Goal: Task Accomplishment & Management: Manage account settings

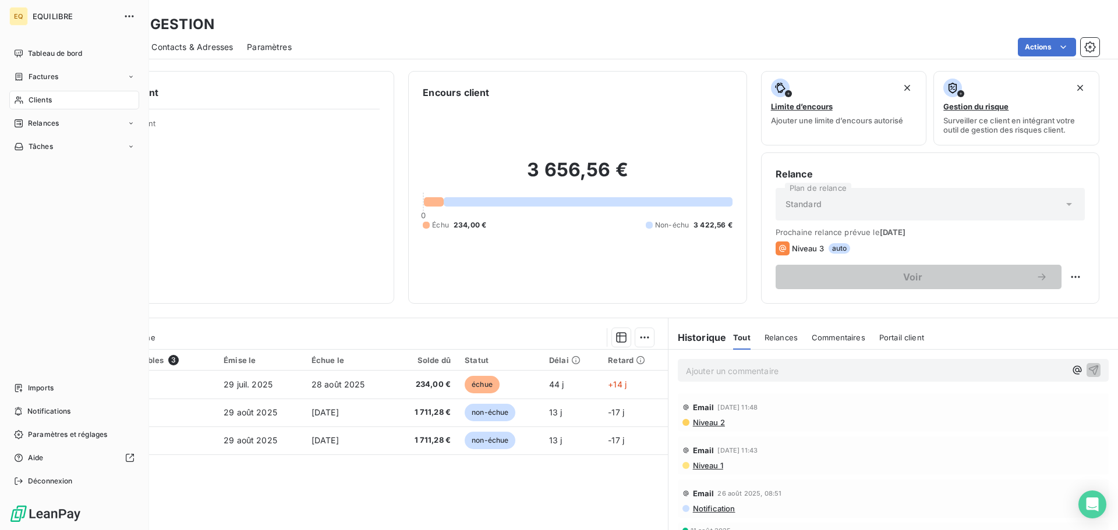
click at [63, 99] on div "Clients" at bounding box center [74, 100] width 130 height 19
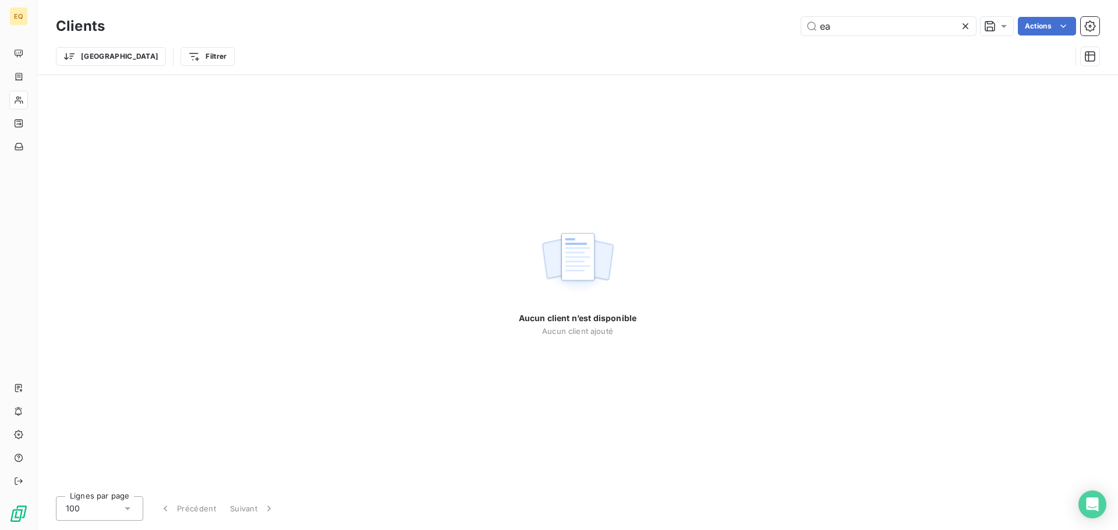
type input "e"
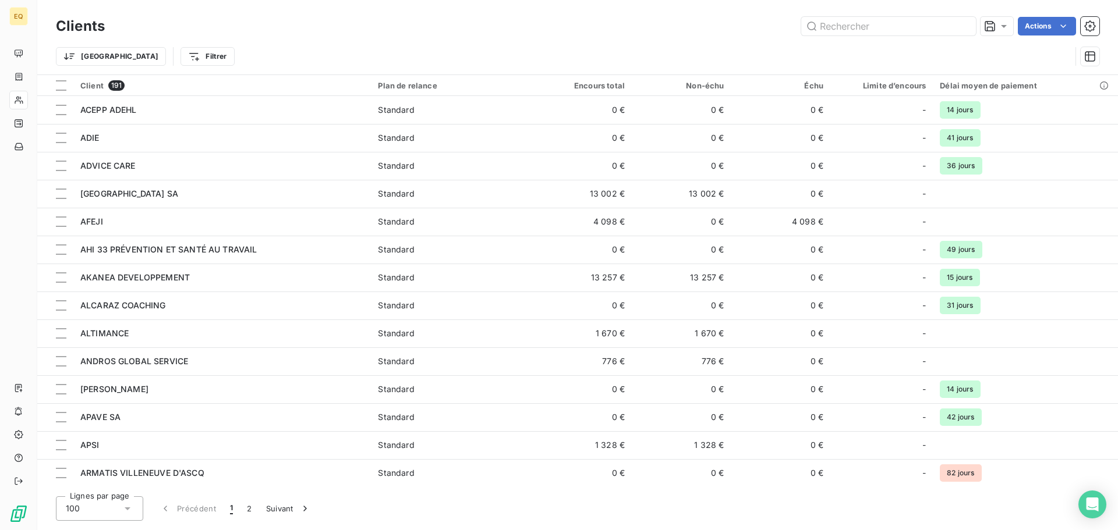
type input "e"
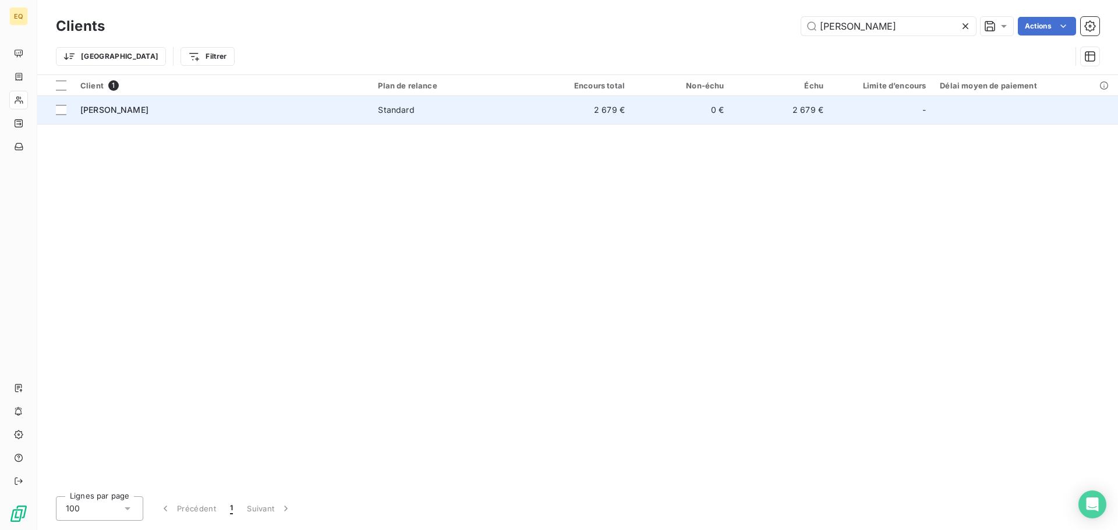
type input "[PERSON_NAME]"
click at [295, 109] on div "[PERSON_NAME]" at bounding box center [221, 110] width 283 height 12
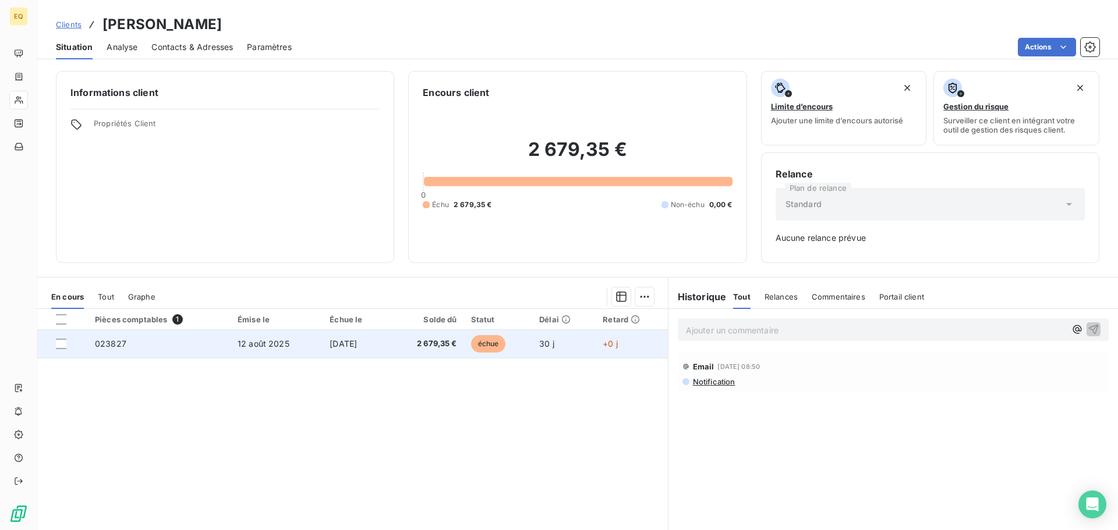
click at [261, 342] on span "12 août 2025" at bounding box center [263, 344] width 52 height 10
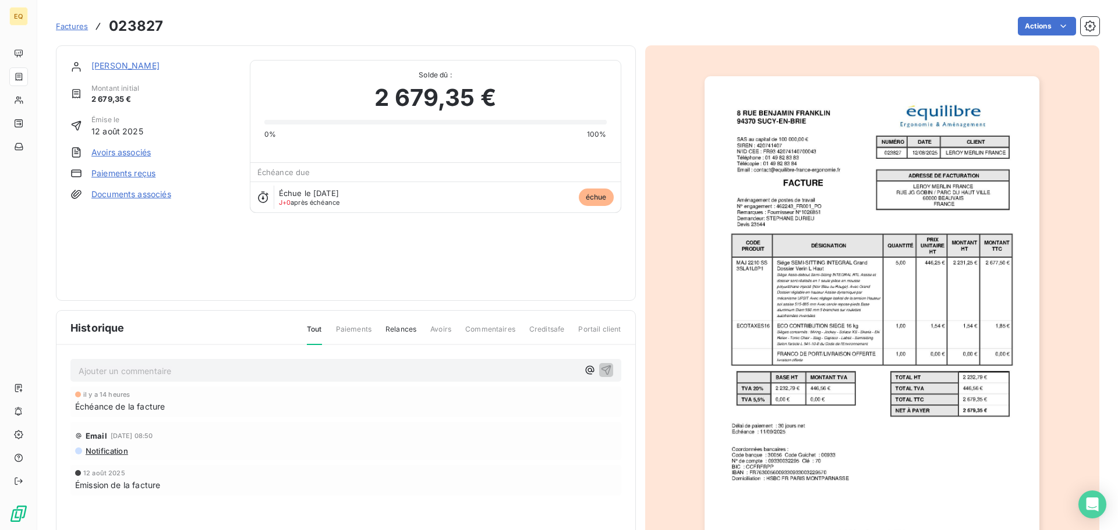
click at [156, 193] on link "Documents associés" at bounding box center [131, 195] width 80 height 12
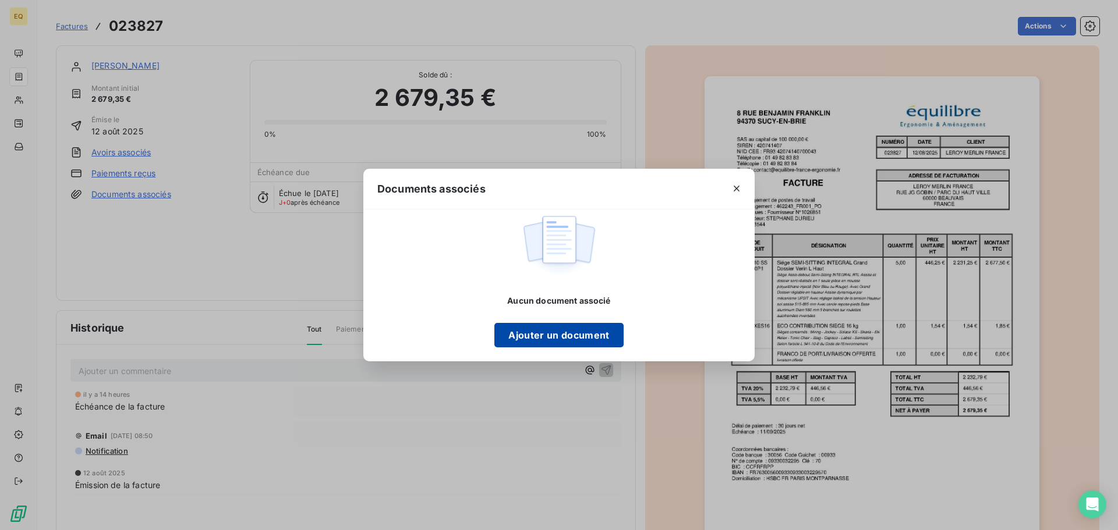
click at [555, 335] on button "Ajouter un document" at bounding box center [558, 335] width 129 height 24
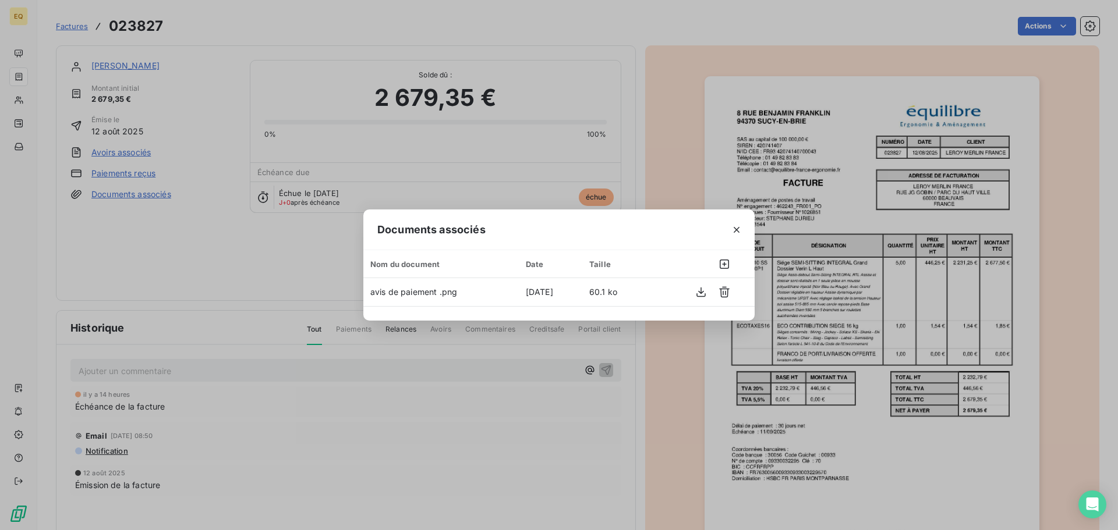
drag, startPoint x: 737, startPoint y: 228, endPoint x: 714, endPoint y: 235, distance: 23.8
click at [734, 229] on icon "button" at bounding box center [737, 230] width 12 height 12
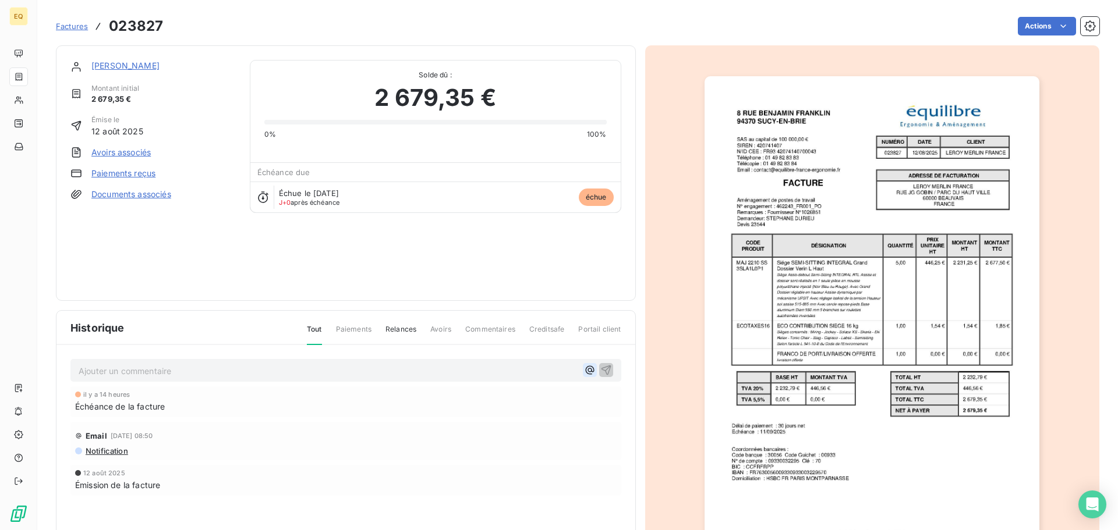
drag, startPoint x: 585, startPoint y: 370, endPoint x: 579, endPoint y: 372, distance: 6.6
click at [584, 371] on icon "button" at bounding box center [590, 370] width 12 height 12
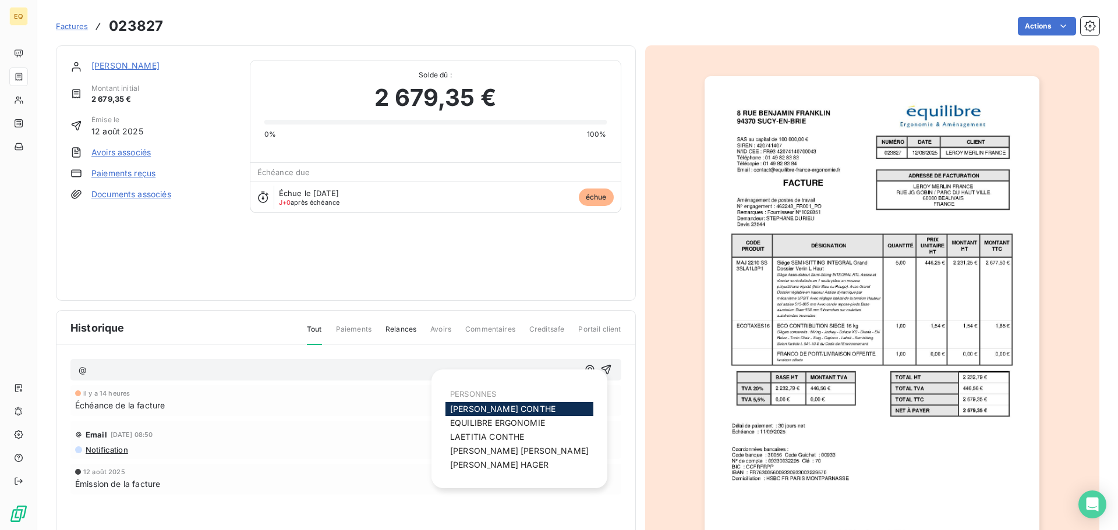
click at [456, 405] on span "[PERSON_NAME]" at bounding box center [502, 409] width 105 height 10
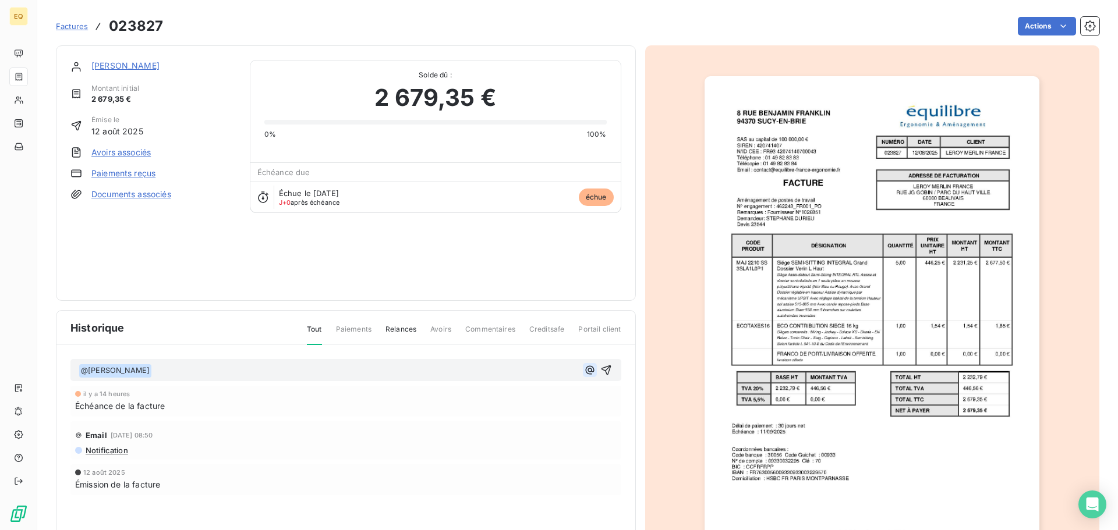
click at [584, 368] on icon "button" at bounding box center [590, 370] width 12 height 12
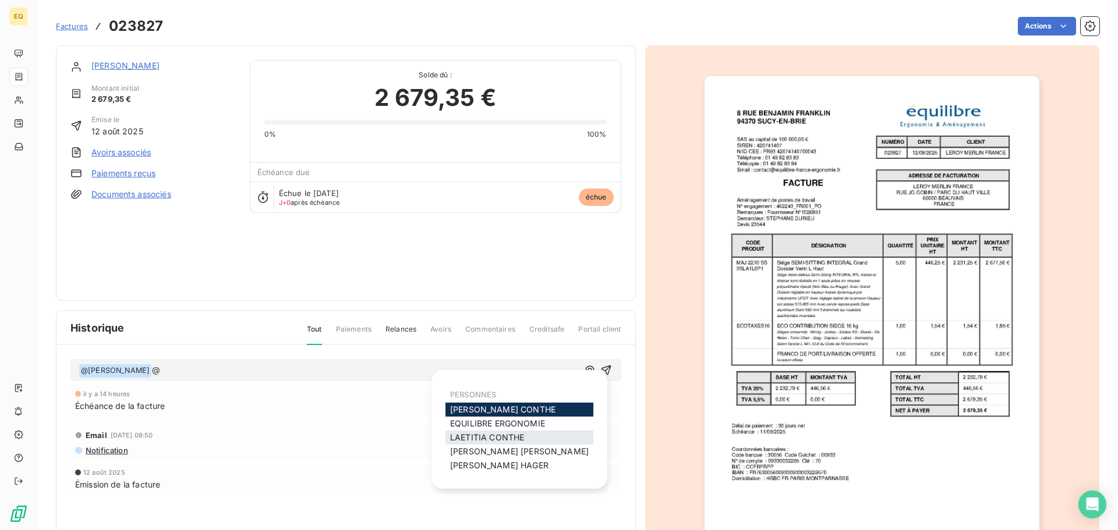
click at [490, 435] on span "[PERSON_NAME]" at bounding box center [487, 437] width 74 height 10
click at [585, 374] on icon "button" at bounding box center [589, 370] width 9 height 9
drag, startPoint x: 474, startPoint y: 462, endPoint x: 423, endPoint y: 441, distance: 55.3
click at [470, 462] on span "[PERSON_NAME]" at bounding box center [499, 465] width 98 height 10
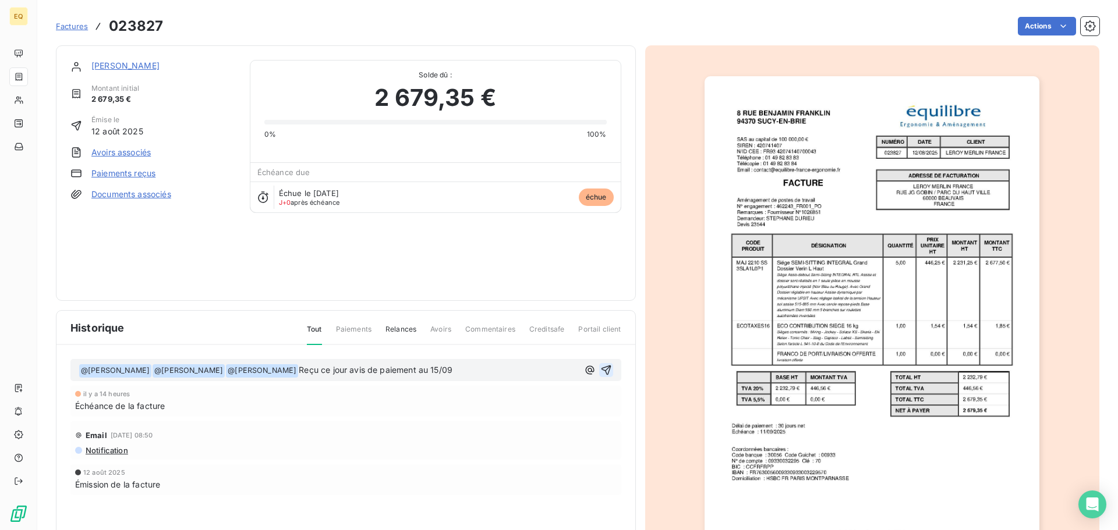
click at [605, 370] on icon "button" at bounding box center [606, 371] width 10 height 10
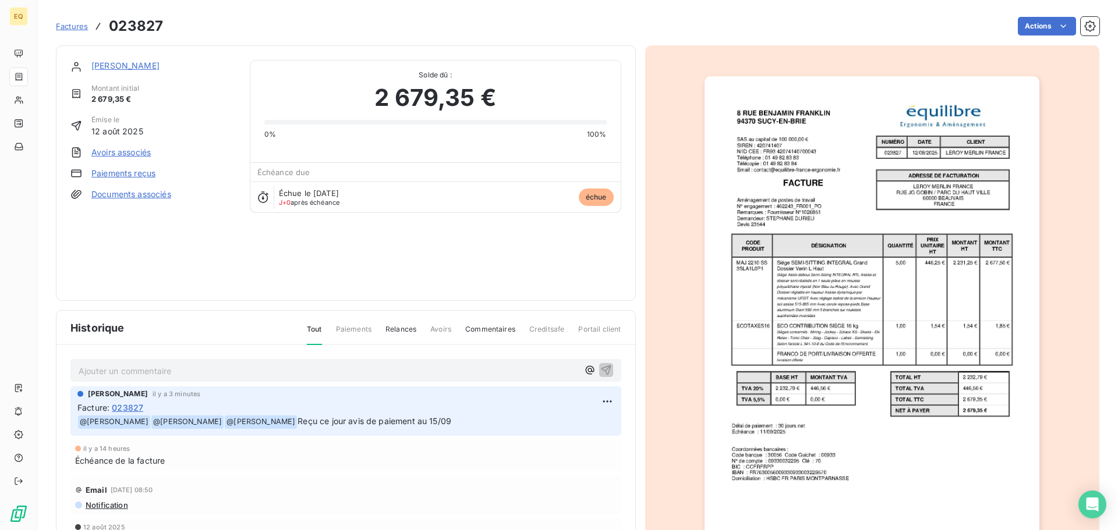
click at [159, 65] on link "[PERSON_NAME]" at bounding box center [125, 66] width 68 height 10
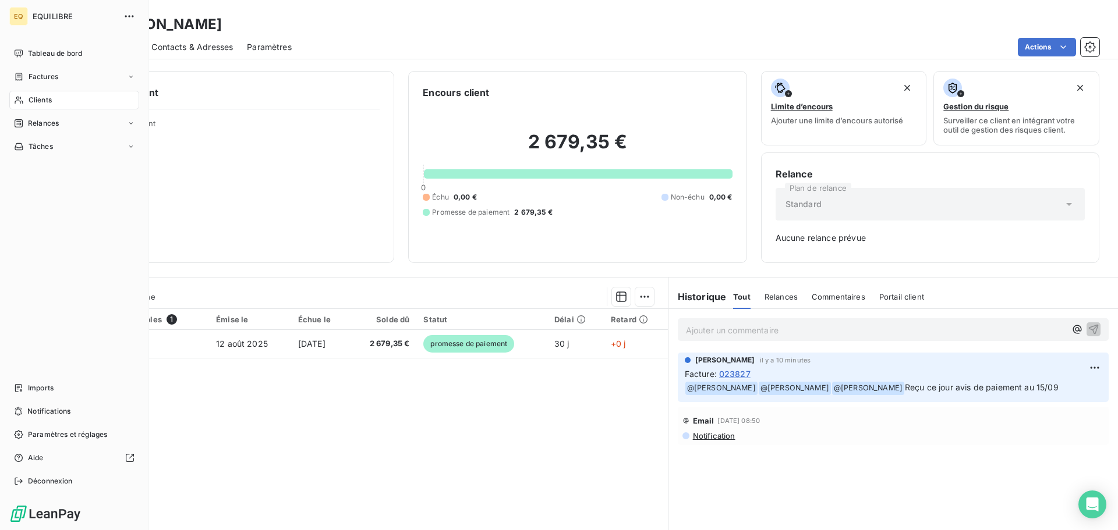
click at [52, 95] on span "Clients" at bounding box center [40, 100] width 23 height 10
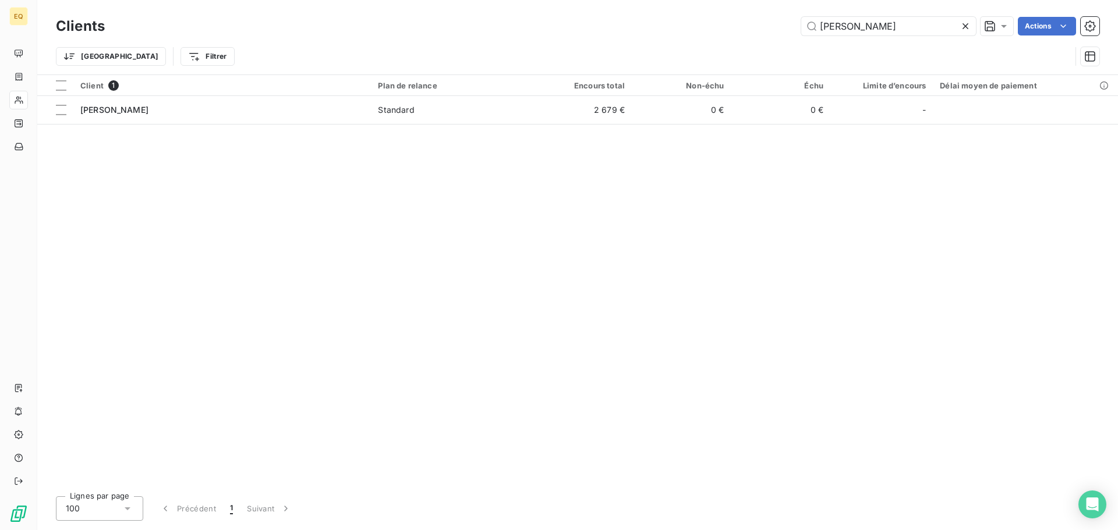
drag, startPoint x: 863, startPoint y: 30, endPoint x: 748, endPoint y: 14, distance: 116.3
click at [748, 14] on div "Clients leroy Actions" at bounding box center [577, 26] width 1043 height 24
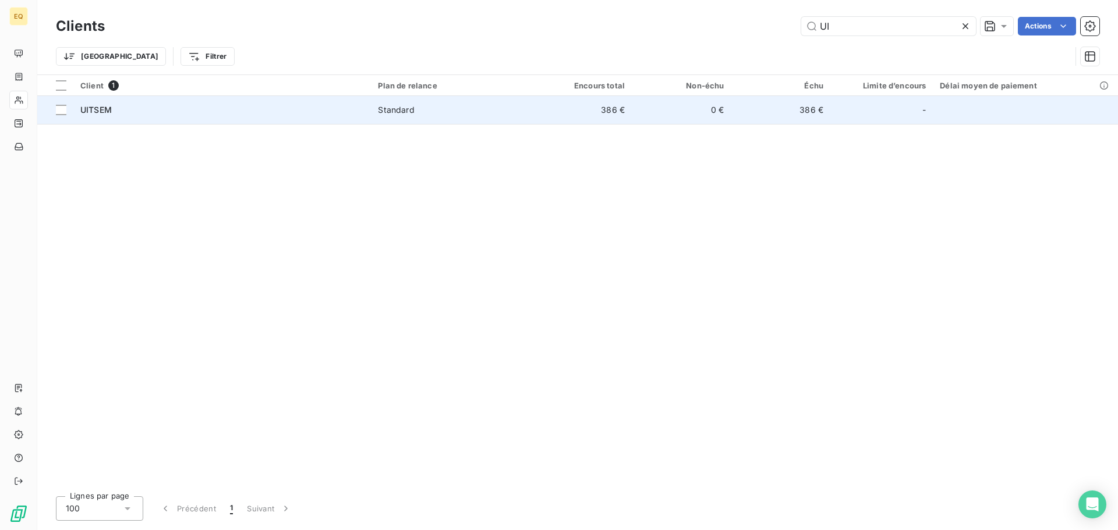
type input "UI"
click at [367, 112] on td "UITSEM" at bounding box center [221, 110] width 297 height 28
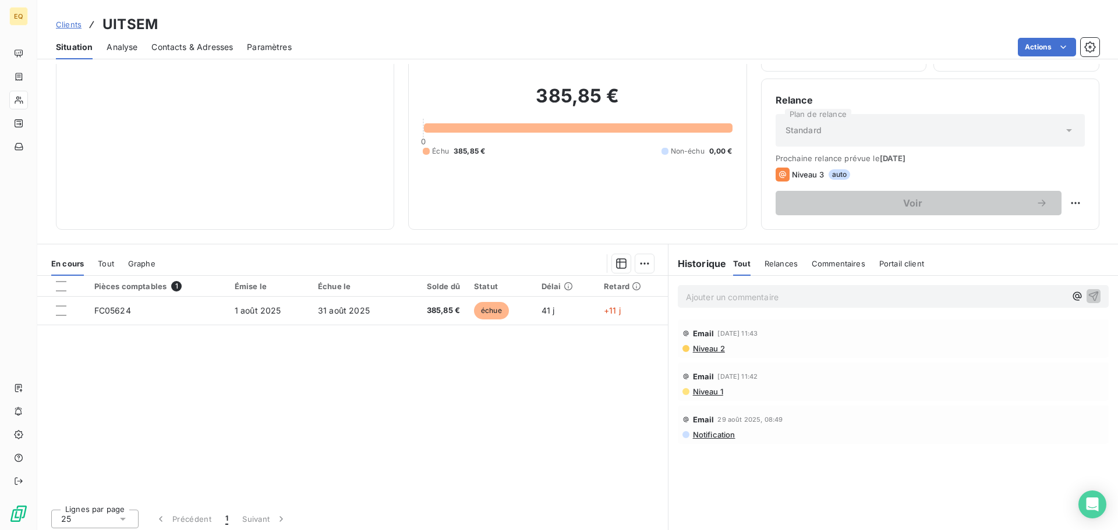
scroll to position [79, 0]
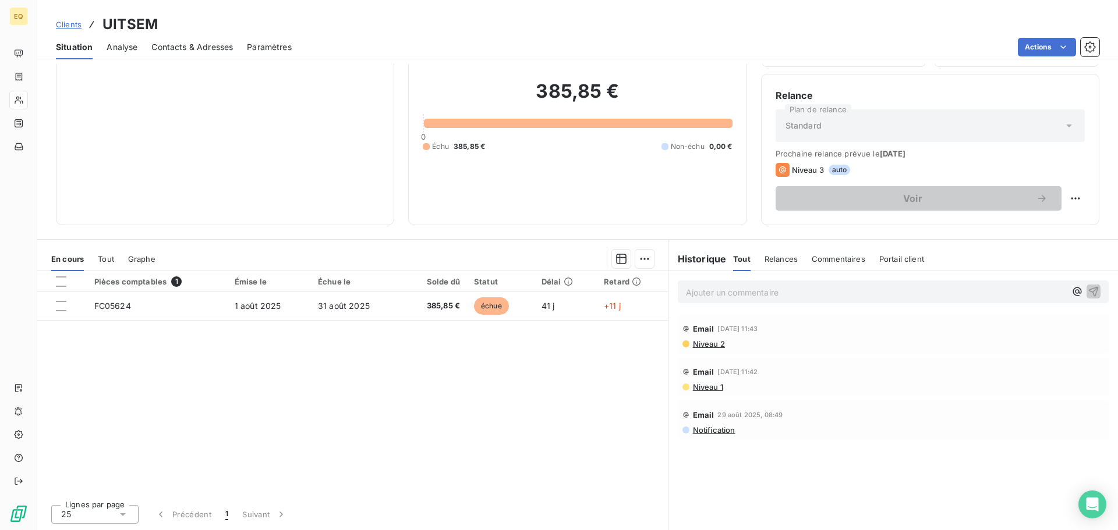
click at [212, 48] on span "Contacts & Adresses" at bounding box center [191, 47] width 81 height 12
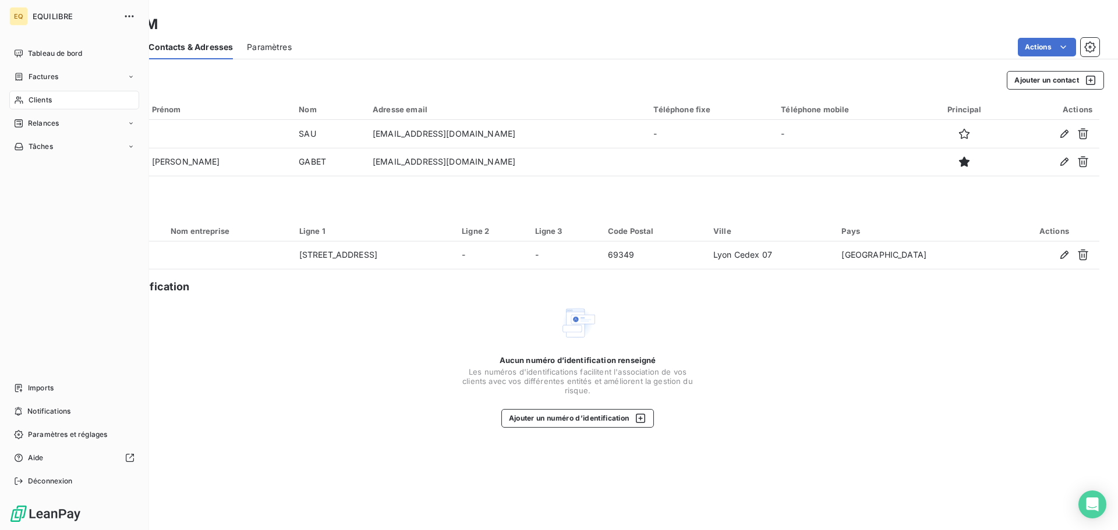
drag, startPoint x: 50, startPoint y: 98, endPoint x: 70, endPoint y: 94, distance: 20.7
click at [50, 98] on span "Clients" at bounding box center [40, 100] width 23 height 10
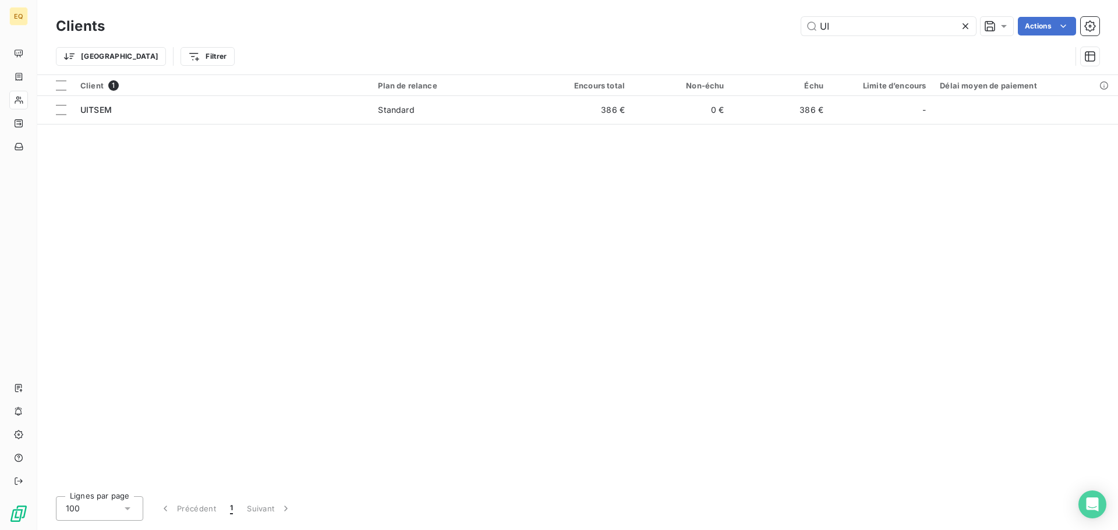
drag, startPoint x: 836, startPoint y: 25, endPoint x: 771, endPoint y: 19, distance: 64.9
click at [782, 20] on div "UI Actions" at bounding box center [609, 26] width 980 height 19
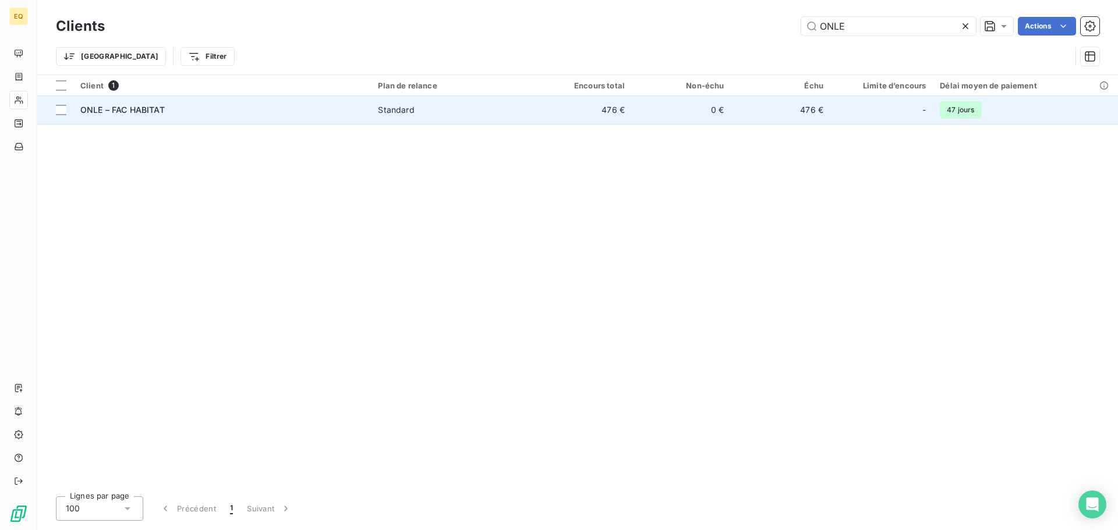
type input "ONLE"
click at [448, 115] on span "Standard" at bounding box center [451, 110] width 147 height 12
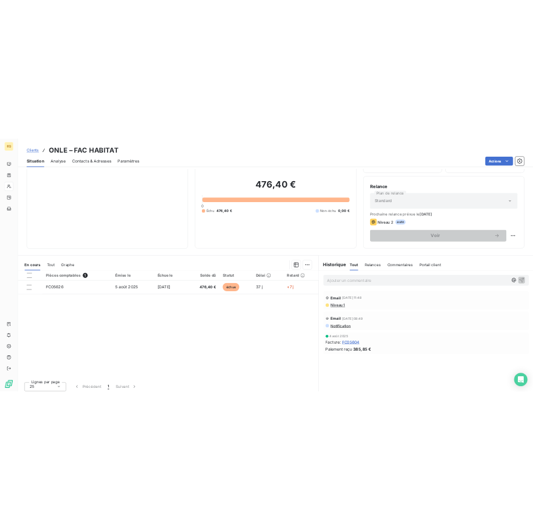
scroll to position [79, 0]
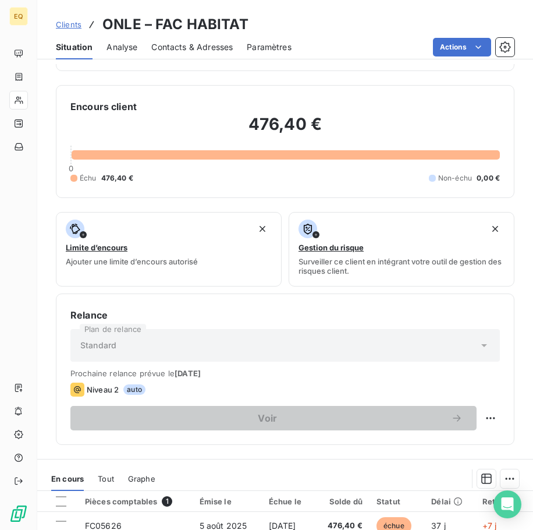
click at [68, 23] on span "Clients" at bounding box center [69, 24] width 26 height 9
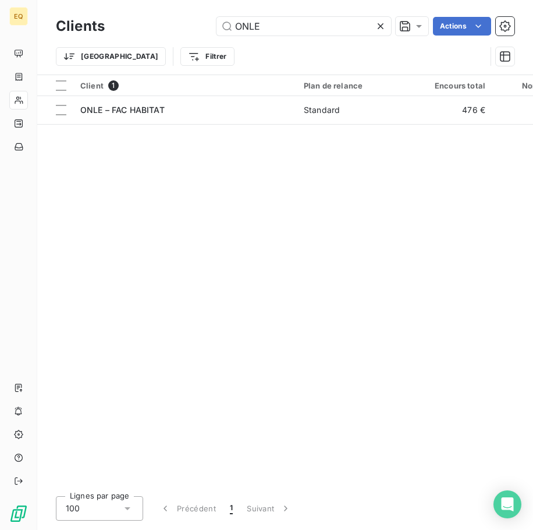
drag, startPoint x: 272, startPoint y: 22, endPoint x: 182, endPoint y: 20, distance: 89.7
click at [182, 20] on div "ONLE Actions" at bounding box center [317, 26] width 396 height 19
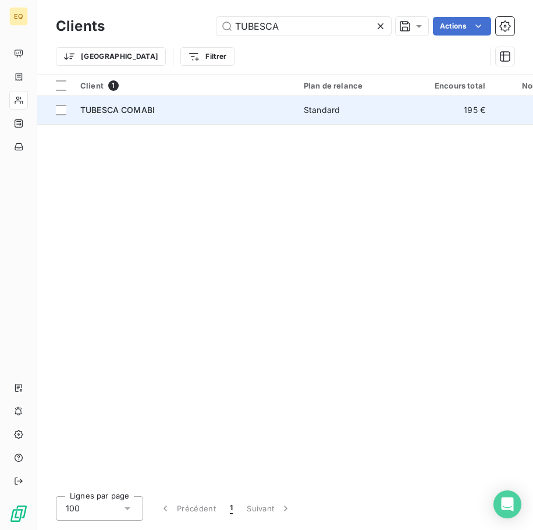
type input "TUBESCA"
click at [165, 111] on div "TUBESCA COMABI" at bounding box center [185, 110] width 210 height 12
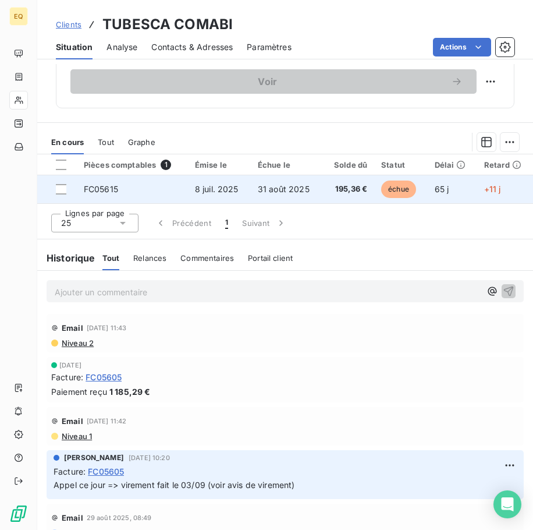
click at [188, 186] on td "8 juil. 2025" at bounding box center [219, 189] width 63 height 28
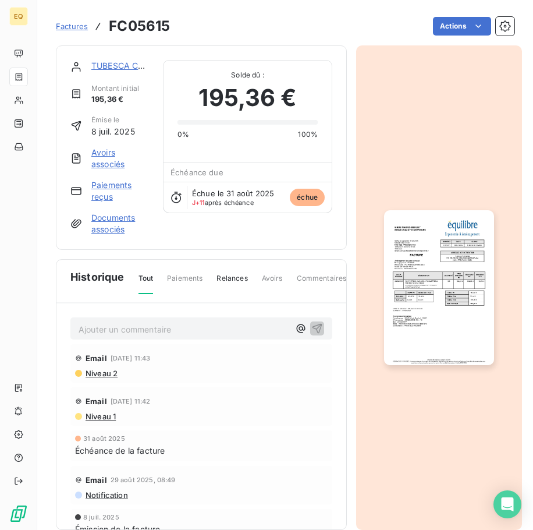
click at [118, 222] on link "Documents associés" at bounding box center [120, 223] width 58 height 23
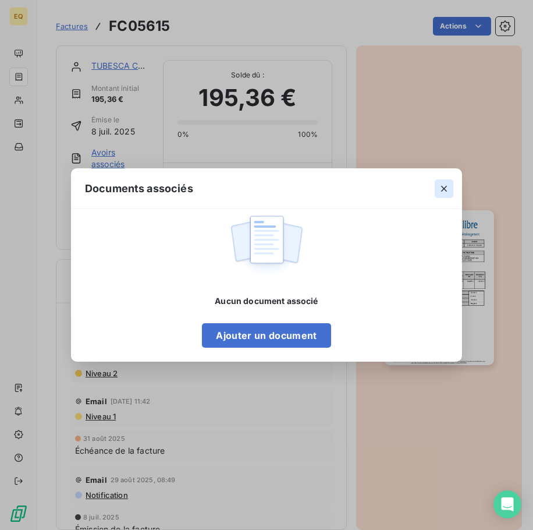
click at [443, 188] on icon "button" at bounding box center [444, 189] width 12 height 12
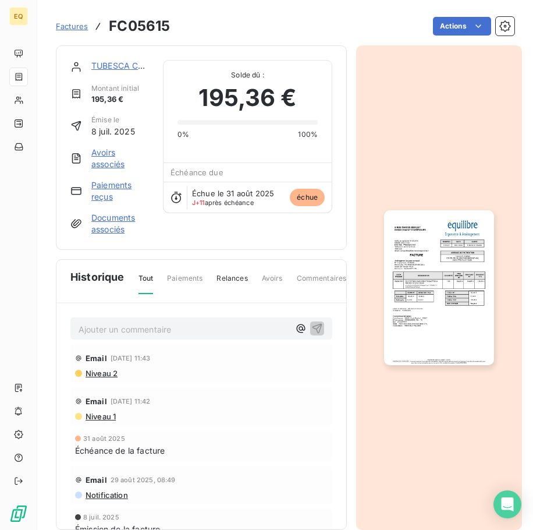
click at [107, 224] on link "Documents associés" at bounding box center [120, 223] width 58 height 23
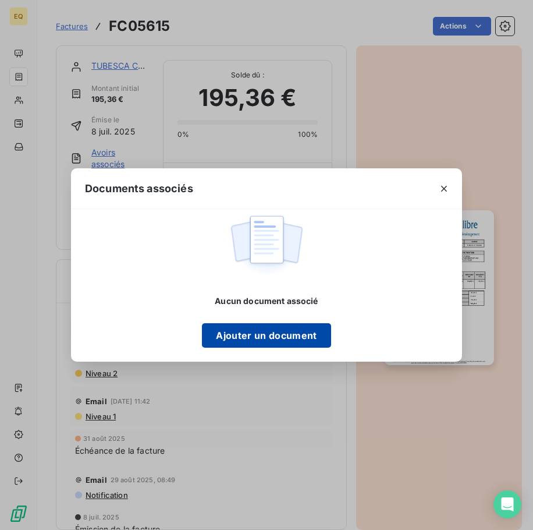
click at [259, 332] on button "Ajouter un document" at bounding box center [266, 335] width 129 height 24
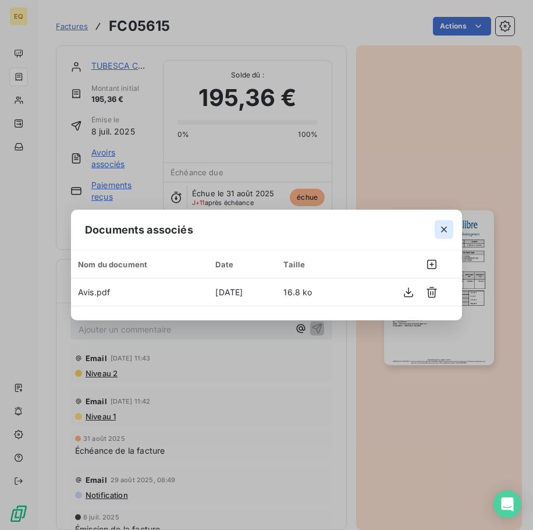
click at [449, 228] on button "button" at bounding box center [444, 229] width 19 height 19
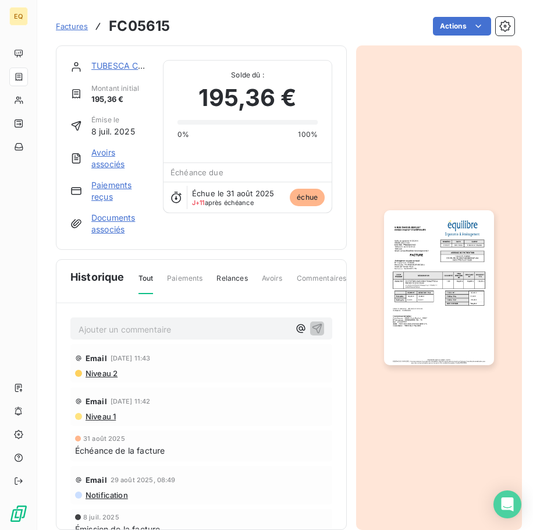
click at [231, 276] on span "Relances" at bounding box center [232, 283] width 31 height 20
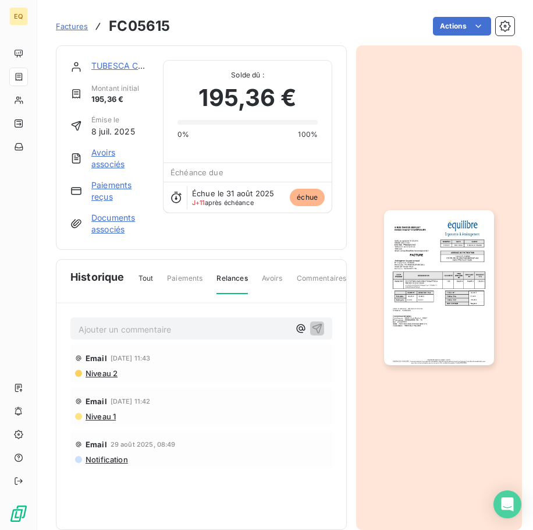
click at [105, 190] on link "Paiements reçus" at bounding box center [120, 190] width 58 height 23
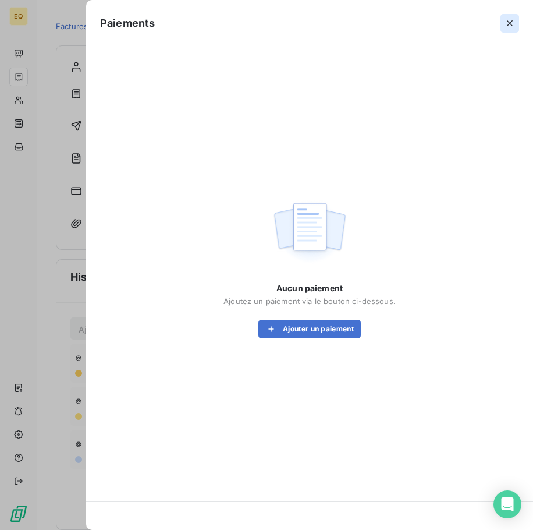
click at [512, 23] on icon "button" at bounding box center [510, 23] width 12 height 12
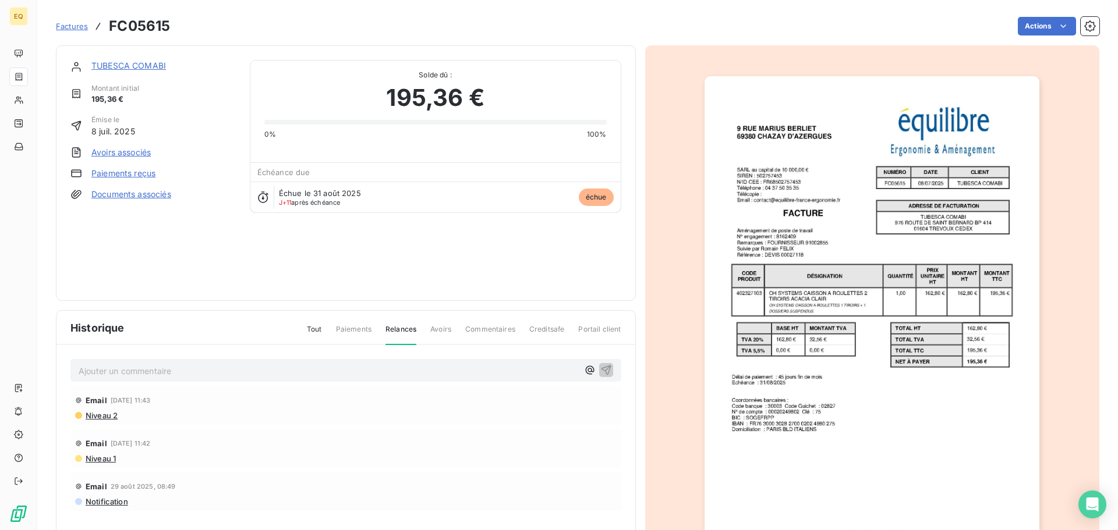
click at [111, 59] on div "TUBESCA COMABI Montant initial 195,36 € Émise le [DATE] Avoirs associés Paiemen…" at bounding box center [346, 173] width 580 height 256
click at [111, 64] on link "TUBESCA COMABI" at bounding box center [128, 66] width 75 height 10
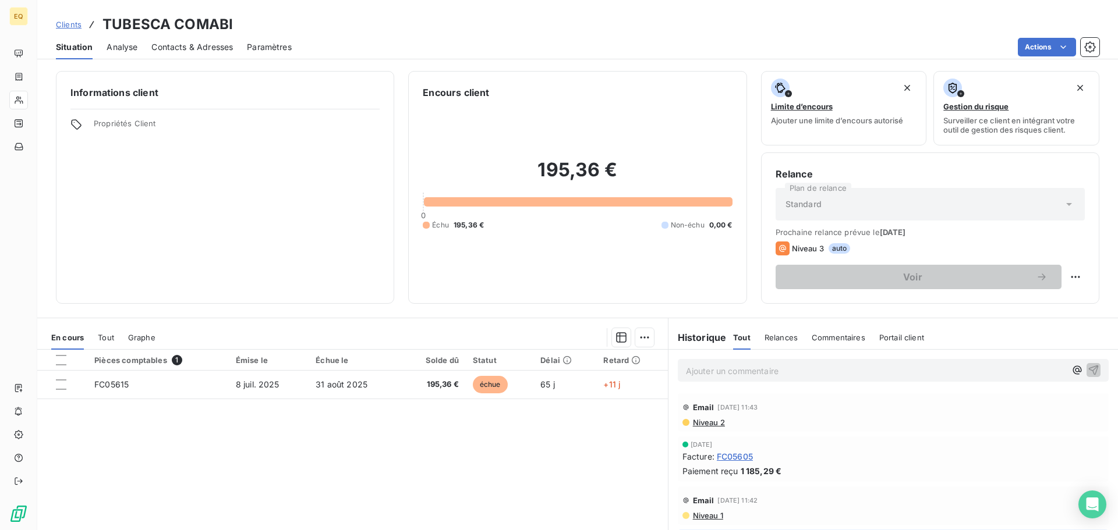
click at [192, 45] on span "Contacts & Adresses" at bounding box center [191, 47] width 81 height 12
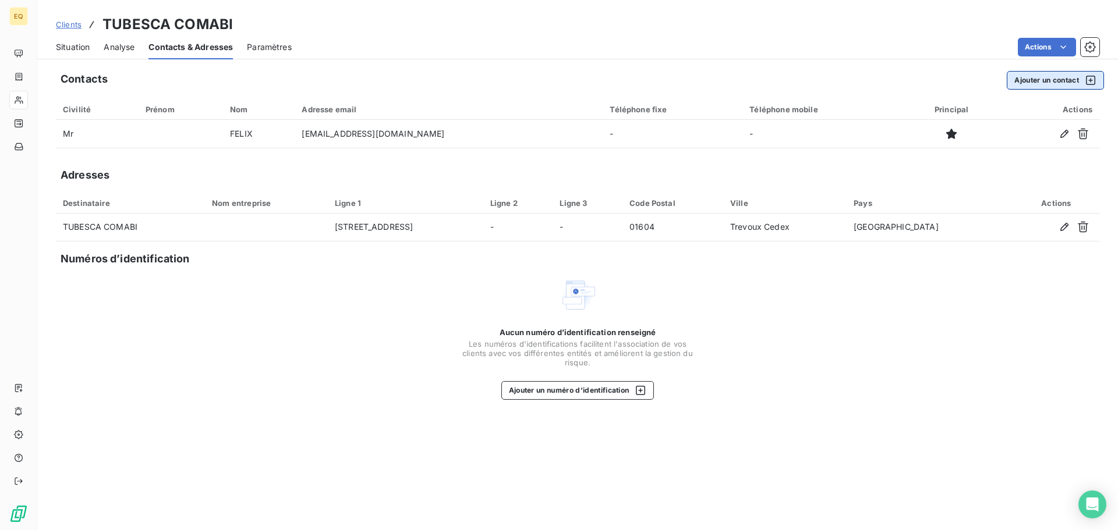
click at [1086, 79] on icon "button" at bounding box center [1090, 81] width 12 height 12
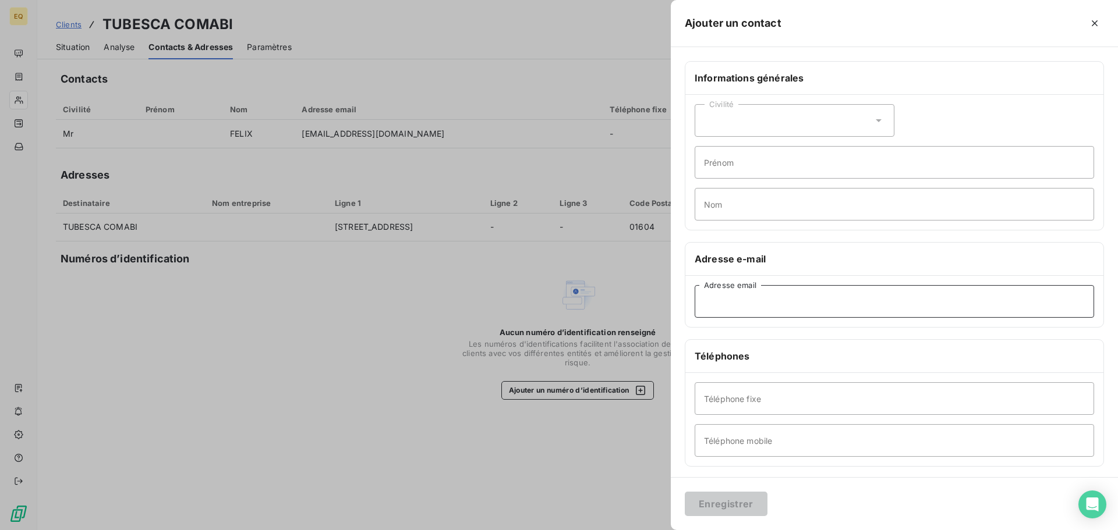
click at [725, 302] on input "Adresse email" at bounding box center [893, 301] width 399 height 33
paste input "[EMAIL_ADDRESS][DOMAIN_NAME]"
type input "[EMAIL_ADDRESS][DOMAIN_NAME]"
click at [617, 440] on div at bounding box center [559, 265] width 1118 height 530
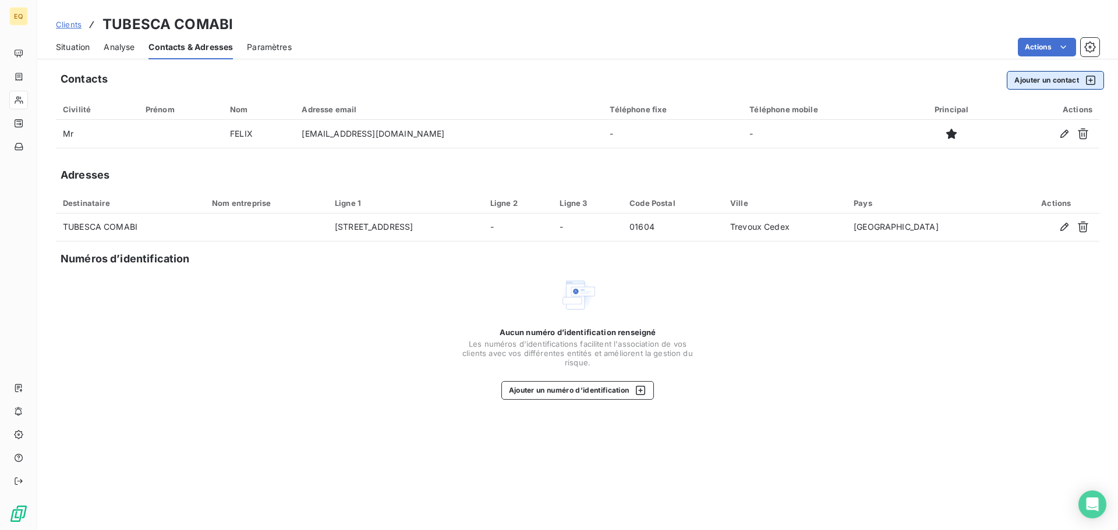
click at [1044, 79] on button "Ajouter un contact" at bounding box center [1054, 80] width 97 height 19
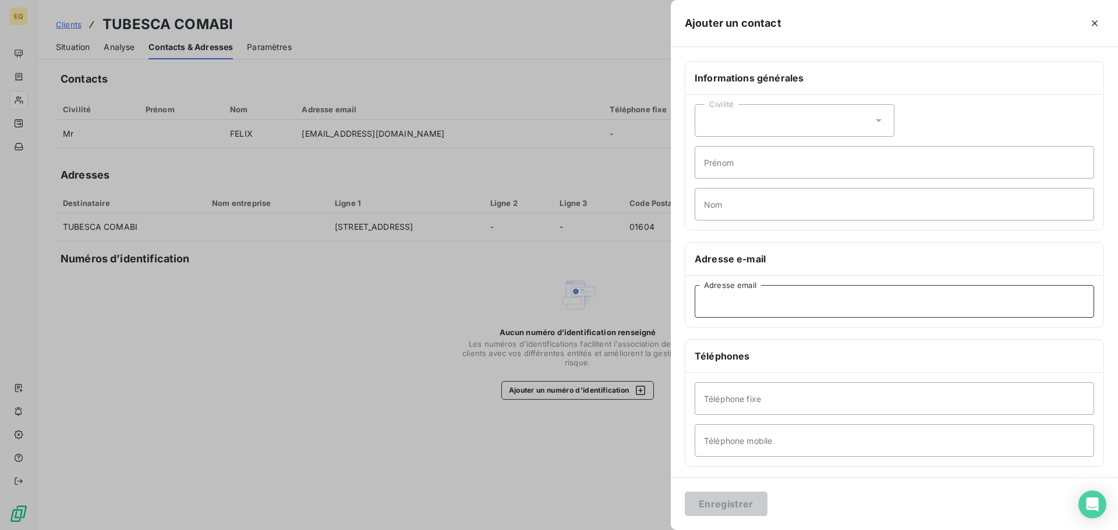
paste input "[EMAIL_ADDRESS][DOMAIN_NAME]"
type input "[EMAIL_ADDRESS][DOMAIN_NAME]"
click at [732, 505] on button "Enregistrer" at bounding box center [726, 504] width 83 height 24
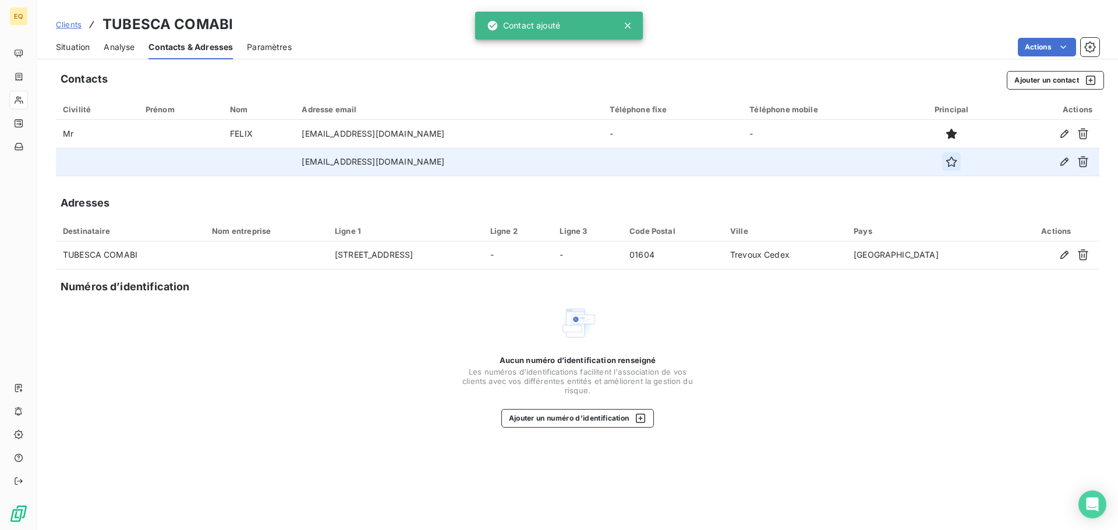
click at [946, 161] on icon "button" at bounding box center [951, 162] width 12 height 12
click at [80, 47] on span "Situation" at bounding box center [73, 47] width 34 height 12
